Goal: Navigation & Orientation: Find specific page/section

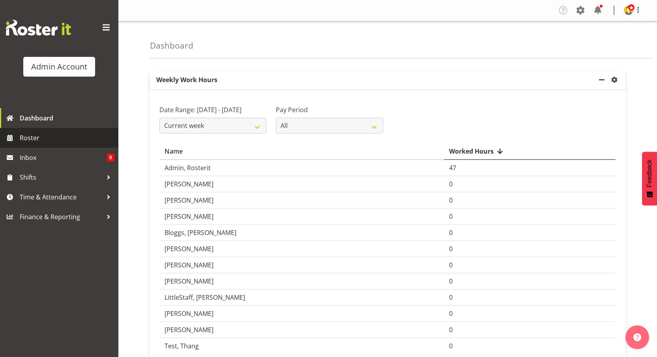
click at [50, 140] on span "Roster" at bounding box center [67, 138] width 95 height 12
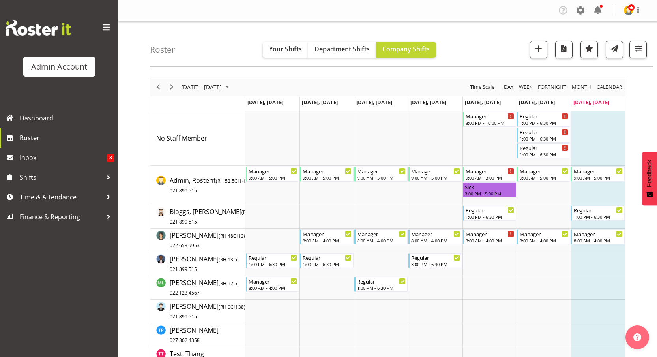
drag, startPoint x: 144, startPoint y: 78, endPoint x: 640, endPoint y: 201, distance: 511.4
click at [640, 201] on div "Roster Your Shifts Department Shifts Company Shifts 2 Locations Clear [GEOGRAPH…" at bounding box center [387, 277] width 539 height 513
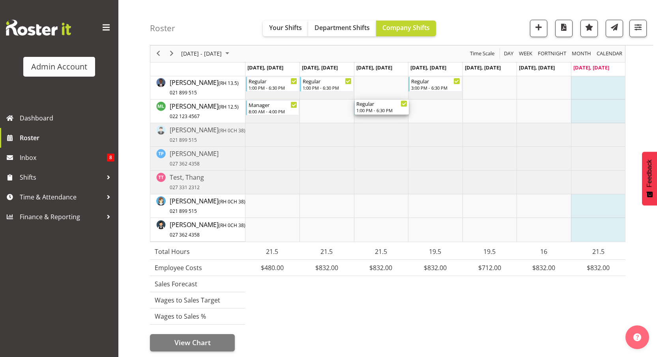
drag, startPoint x: 413, startPoint y: 145, endPoint x: 381, endPoint y: 115, distance: 44.4
click at [381, 115] on div "Manager 8:00 PM - 10:00 PM Regular 1:00 PM - 6:30 PM Regular 1:00 PM - 6:30 PM …" at bounding box center [436, 87] width 380 height 307
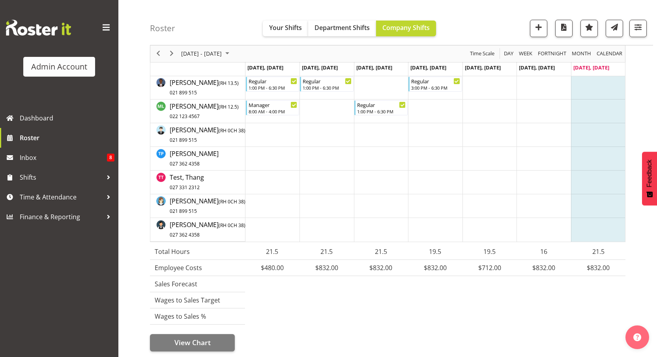
scroll to position [0, 0]
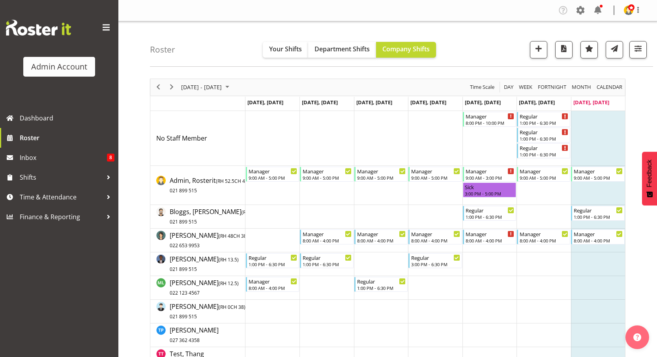
click at [489, 33] on div "Roster Your Shifts Department Shifts Company Shifts 2 Locations Clear [GEOGRAPH…" at bounding box center [401, 43] width 503 height 45
